Goal: Task Accomplishment & Management: Manage account settings

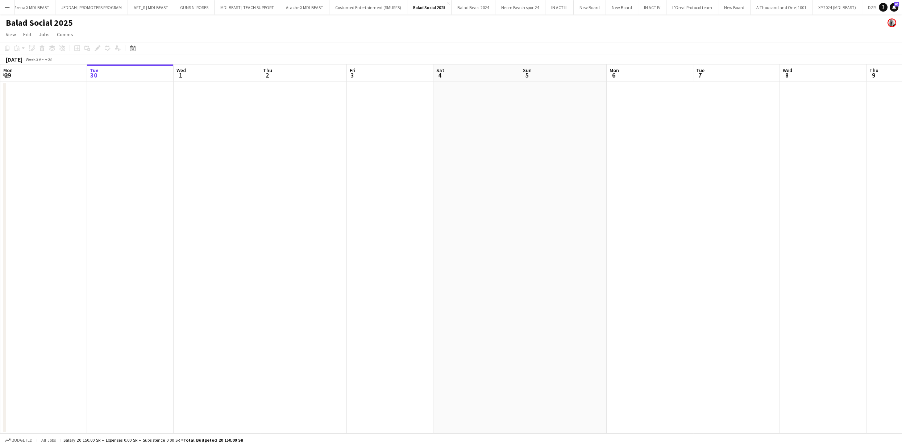
scroll to position [0, 567]
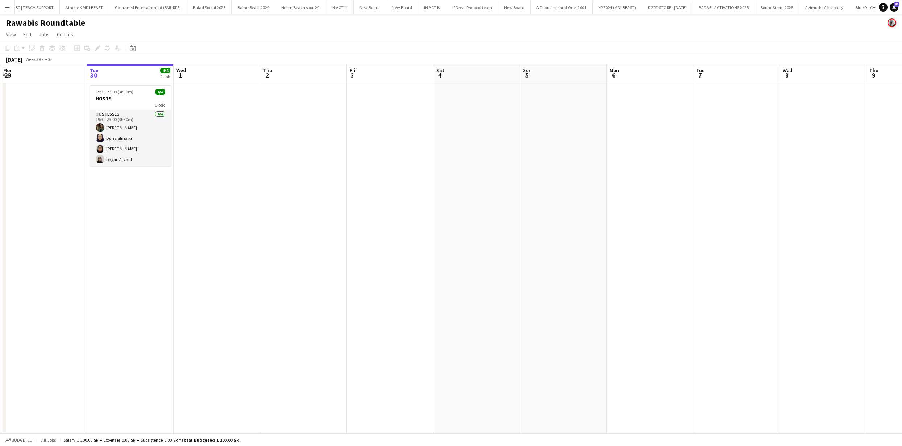
scroll to position [0, 867]
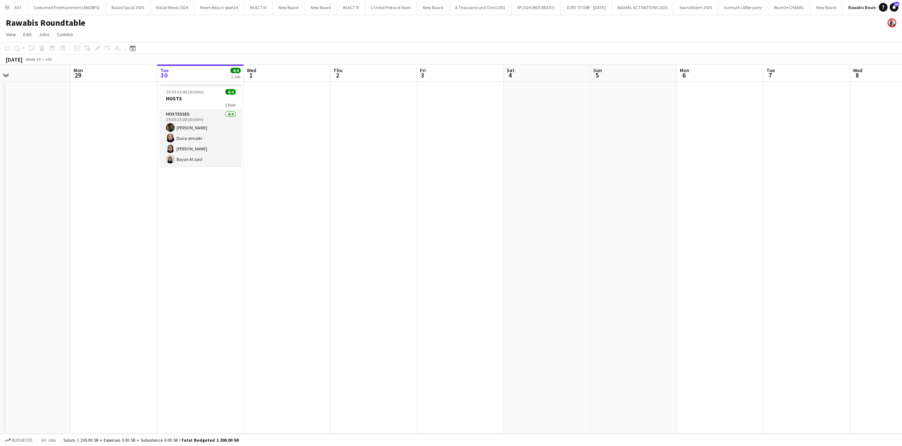
drag, startPoint x: 223, startPoint y: 130, endPoint x: 249, endPoint y: 128, distance: 26.9
click at [287, 127] on app-calendar-viewport "Fri 26 Sat 27 Sun 28 Mon 29 Tue 30 4/4 1 Job Wed 1 Thu 2 Fri 3 Sat 4 Sun 5 Mon …" at bounding box center [451, 249] width 902 height 369
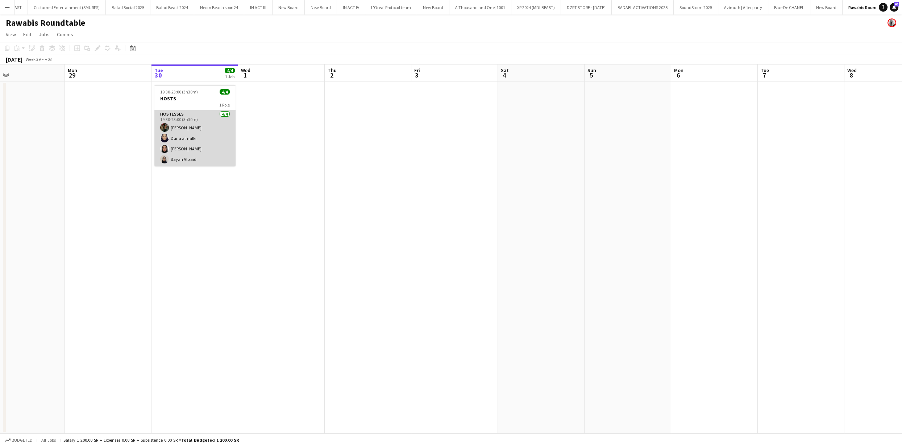
click at [194, 129] on app-card-role "HOSTESSES 4/4 19:30-23:00 (3h30m) Hadeel Mohammed Duna almalki Noura Almulhim B…" at bounding box center [194, 138] width 81 height 56
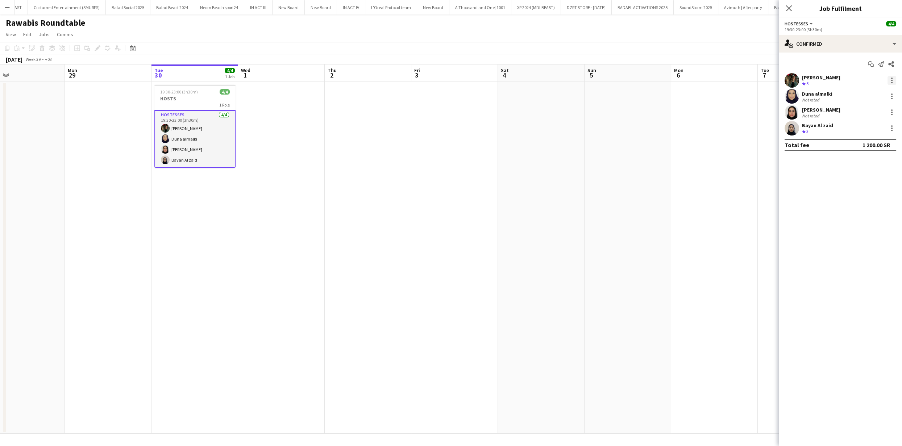
click at [451, 76] on div at bounding box center [892, 80] width 9 height 9
click at [451, 160] on span "Remove" at bounding box center [868, 163] width 45 height 7
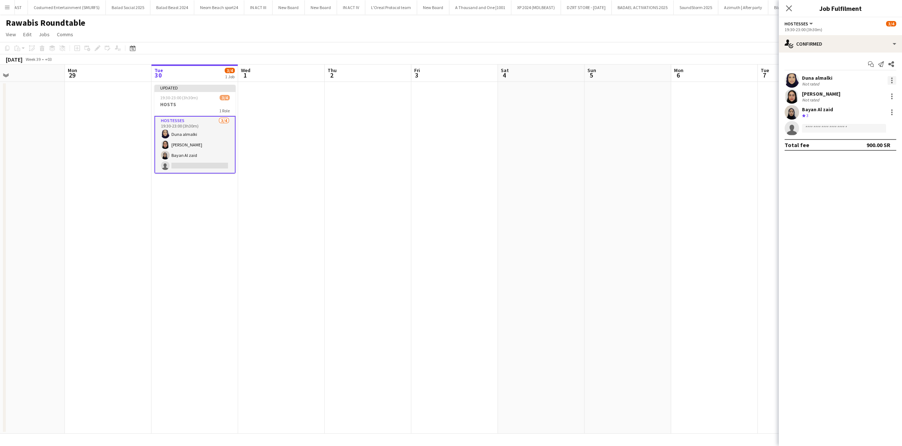
click at [451, 78] on div at bounding box center [891, 78] width 1 height 1
click at [451, 165] on span "Remove" at bounding box center [857, 163] width 22 height 6
click at [451, 96] on div at bounding box center [891, 96] width 1 height 1
click at [451, 181] on span "Remove" at bounding box center [857, 179] width 22 height 6
click at [451, 83] on div "Noura Almulhim Not rated" at bounding box center [840, 80] width 123 height 15
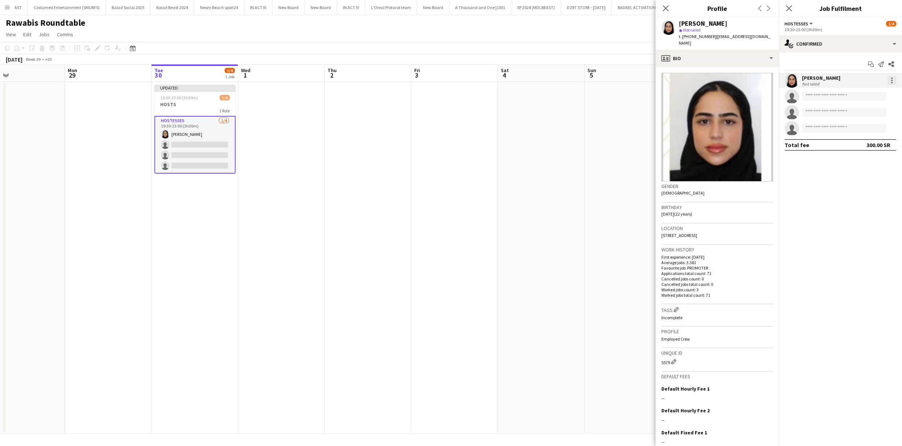
click at [451, 81] on div at bounding box center [892, 80] width 9 height 9
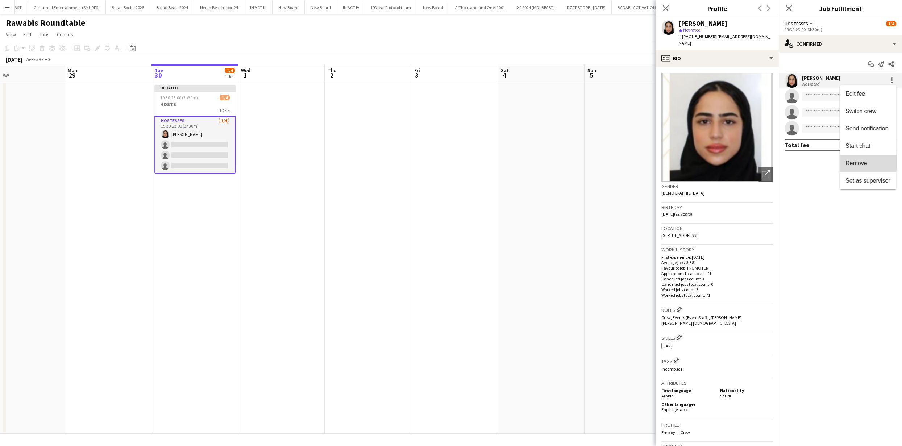
click at [451, 161] on span "Remove" at bounding box center [857, 163] width 22 height 6
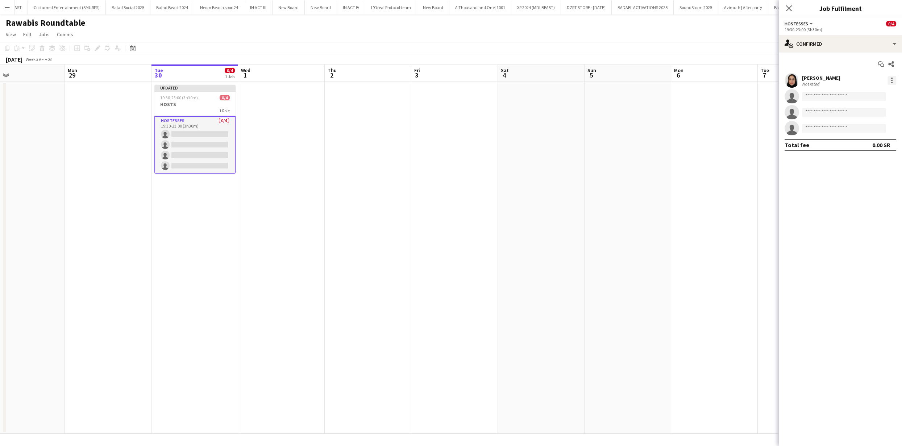
click at [451, 83] on div at bounding box center [892, 80] width 9 height 9
click at [451, 160] on span "Remove" at bounding box center [857, 163] width 22 height 6
click at [451, 140] on app-date-cell at bounding box center [627, 258] width 87 height 352
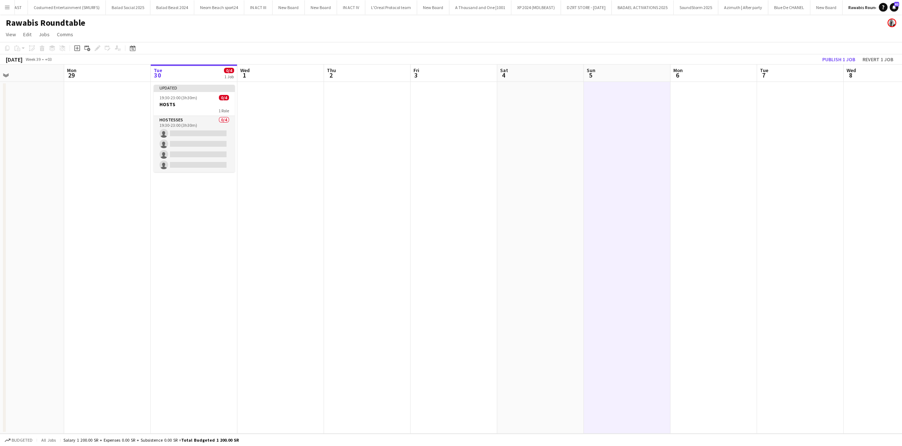
scroll to position [0, 198]
click at [174, 98] on span "19:30-23:00 (3h30m)" at bounding box center [177, 97] width 38 height 5
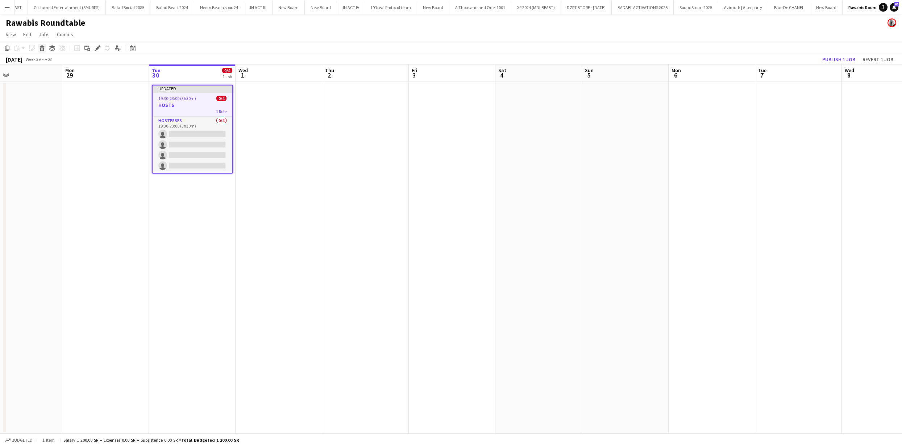
click at [45, 50] on div "Delete" at bounding box center [42, 48] width 9 height 9
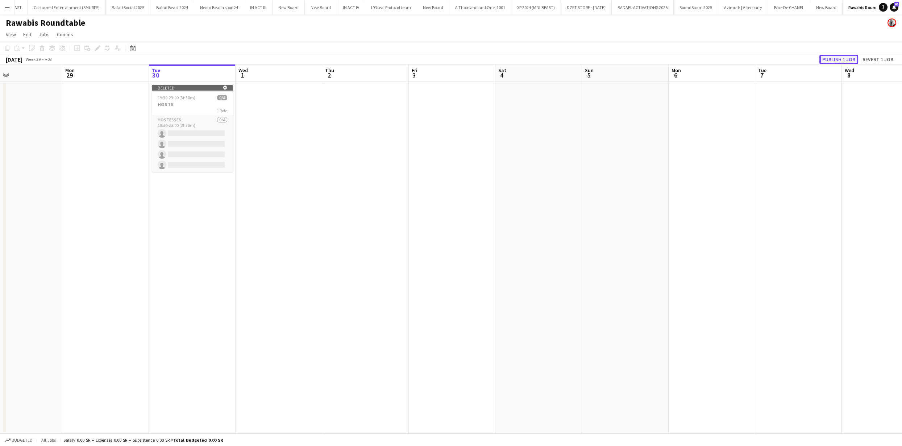
click at [451, 61] on button "Publish 1 job" at bounding box center [839, 59] width 39 height 9
